Goal: Navigation & Orientation: Find specific page/section

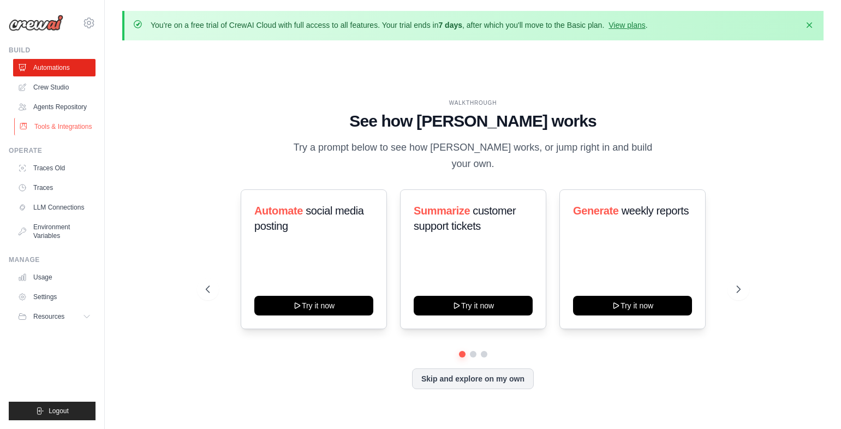
click at [54, 130] on link "Tools & Integrations" at bounding box center [55, 126] width 82 height 17
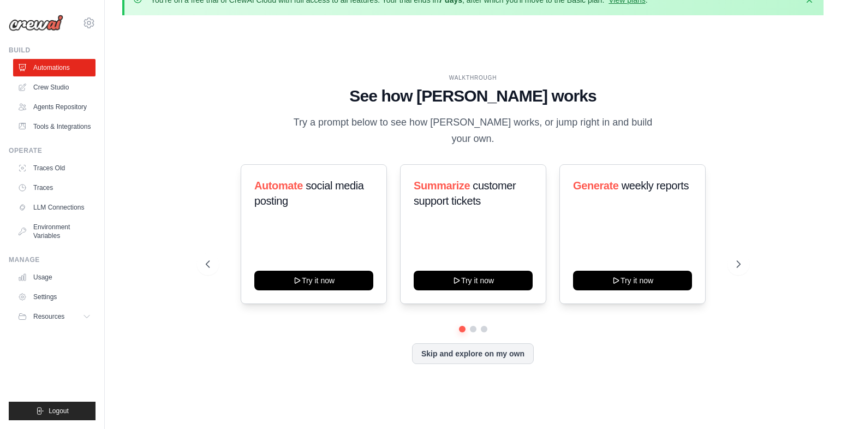
scroll to position [38, 0]
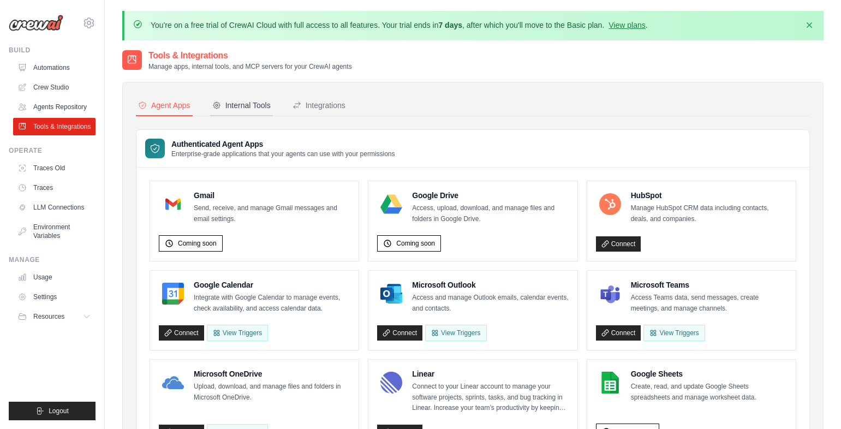
click at [237, 107] on div "Internal Tools" at bounding box center [241, 105] width 58 height 11
click at [314, 106] on div "Integrations" at bounding box center [318, 105] width 53 height 11
click at [225, 106] on div "Internal Tools" at bounding box center [241, 105] width 58 height 11
click at [47, 103] on link "Agents Repository" at bounding box center [55, 106] width 82 height 17
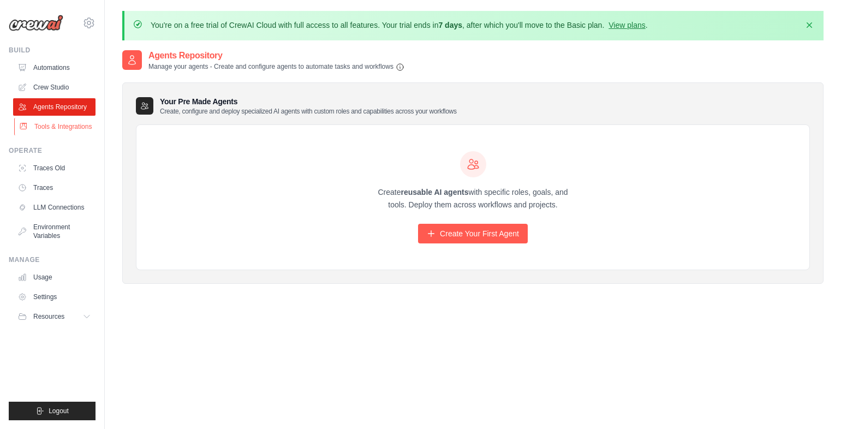
click at [48, 132] on link "Tools & Integrations" at bounding box center [55, 126] width 82 height 17
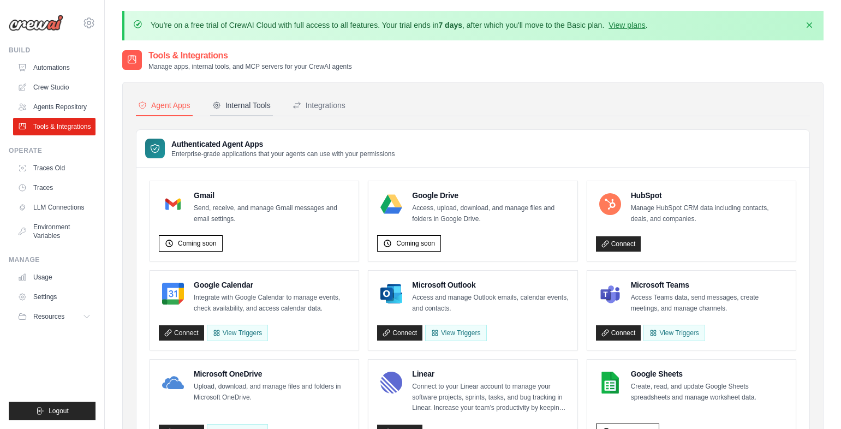
click at [250, 101] on div "Internal Tools" at bounding box center [241, 105] width 58 height 11
click at [262, 103] on div "Internal Tools" at bounding box center [241, 105] width 58 height 11
click at [248, 104] on div "Internal Tools" at bounding box center [241, 105] width 58 height 11
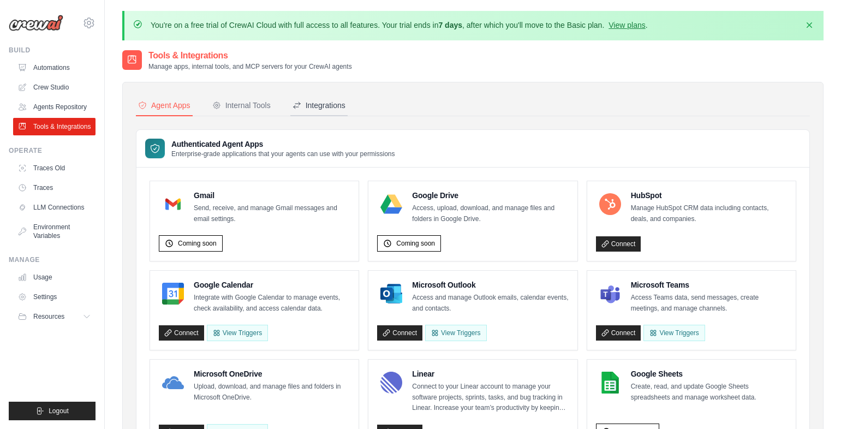
click at [315, 101] on div "Integrations" at bounding box center [318, 105] width 53 height 11
click at [213, 109] on icon at bounding box center [216, 105] width 9 height 9
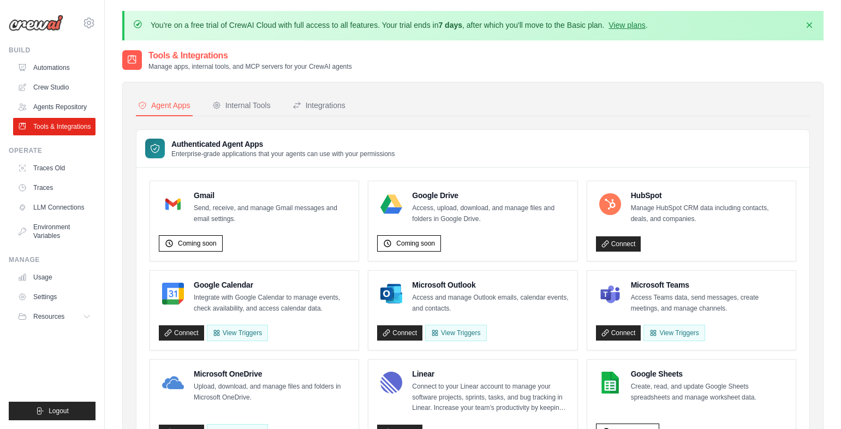
click at [57, 22] on img at bounding box center [36, 23] width 55 height 16
